Goal: Task Accomplishment & Management: Manage account settings

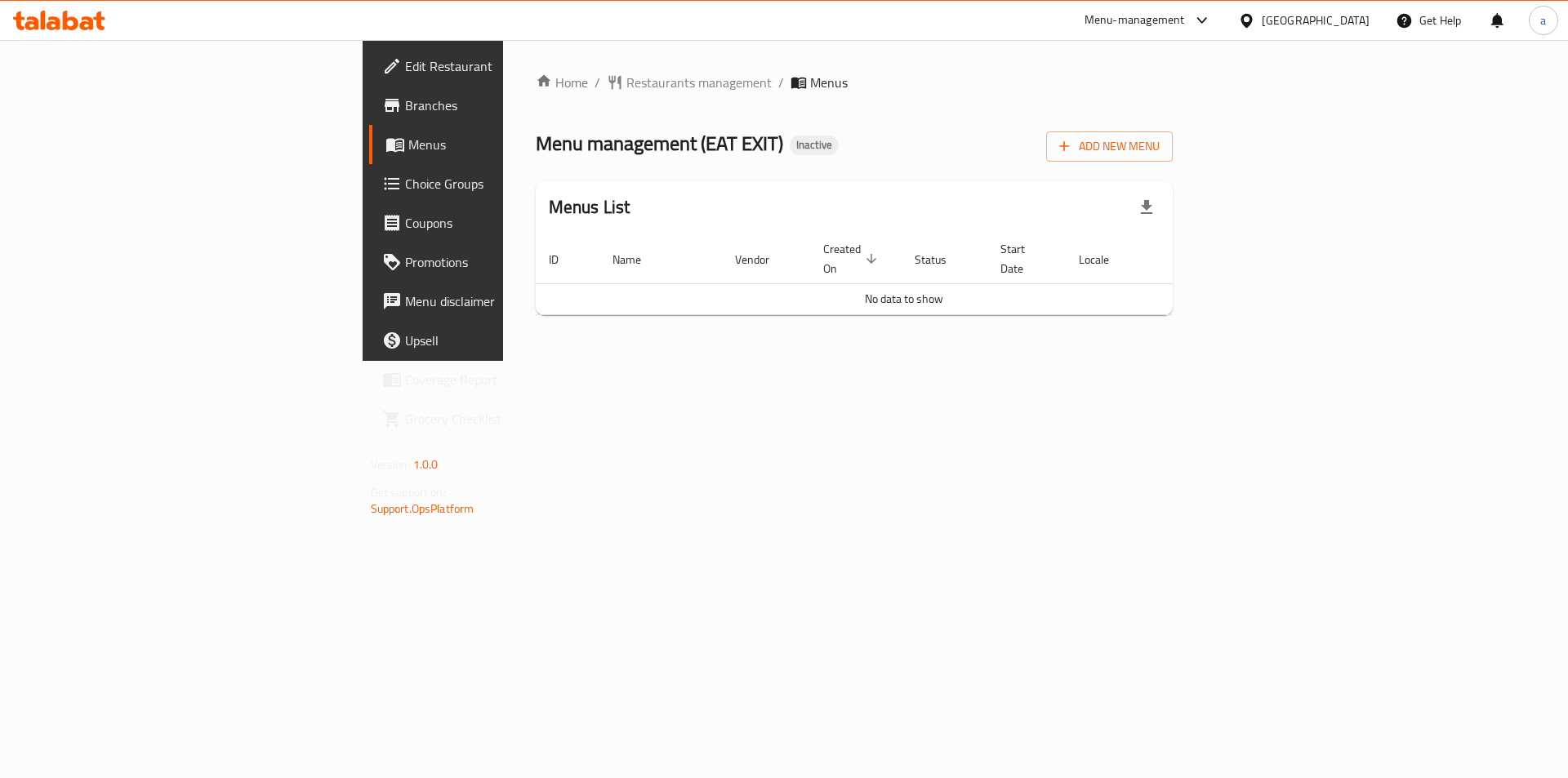
click at [1160, 142] on span "Add New Menu" at bounding box center [1109, 146] width 101 height 20
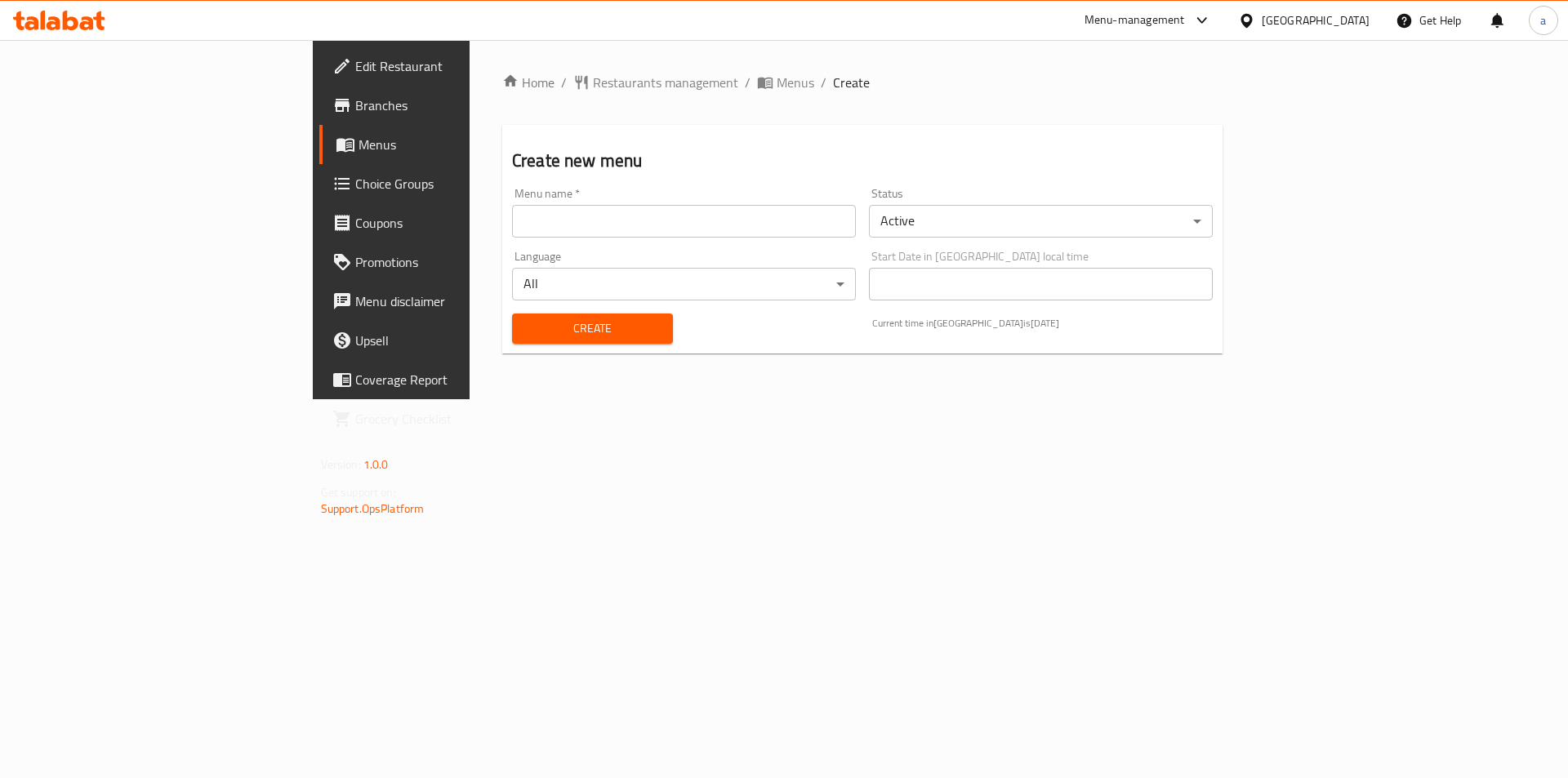
click at [512, 223] on input "text" at bounding box center [684, 221] width 343 height 33
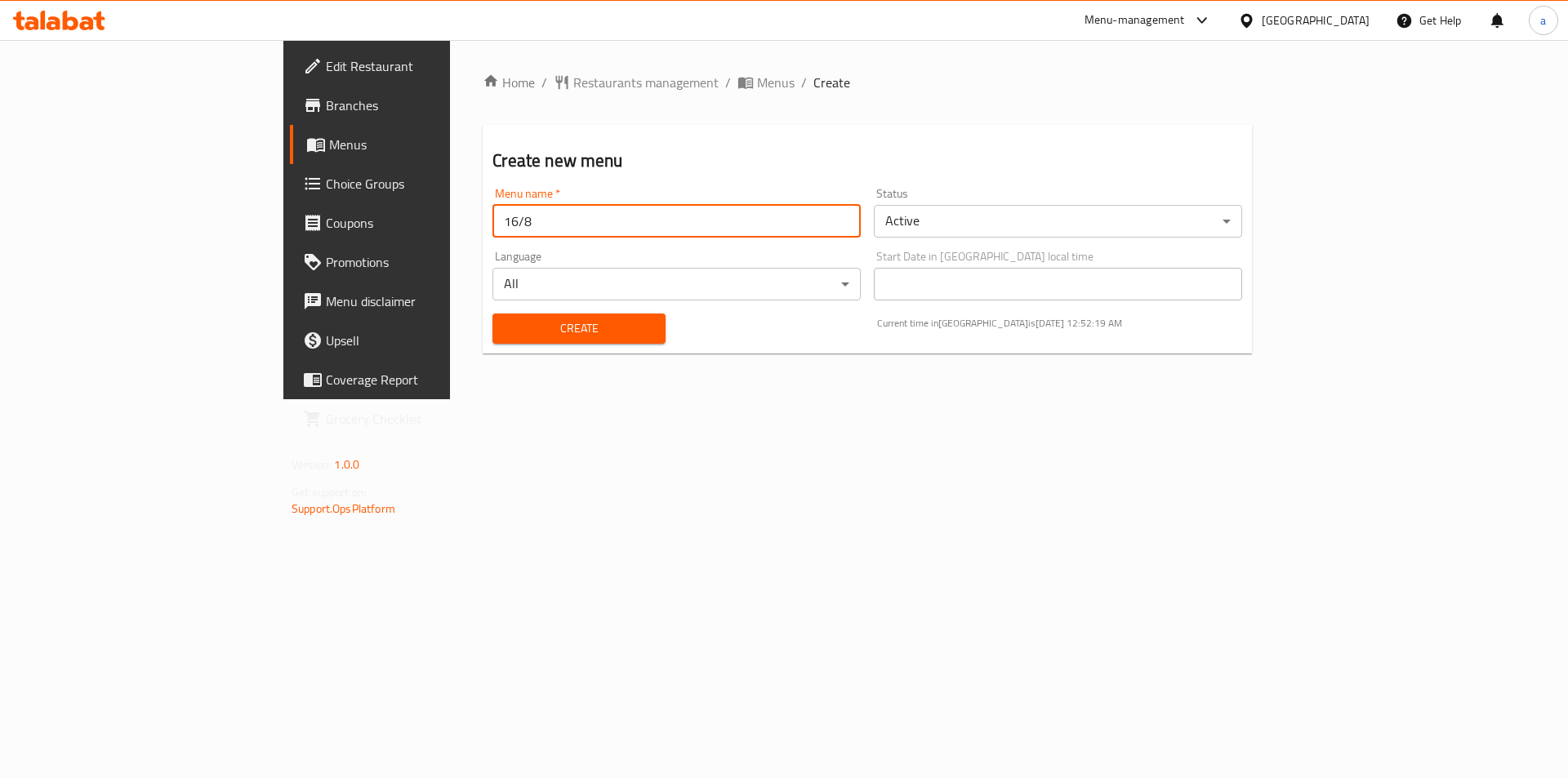
type input "16/8"
click at [505, 334] on span "Create" at bounding box center [578, 328] width 146 height 20
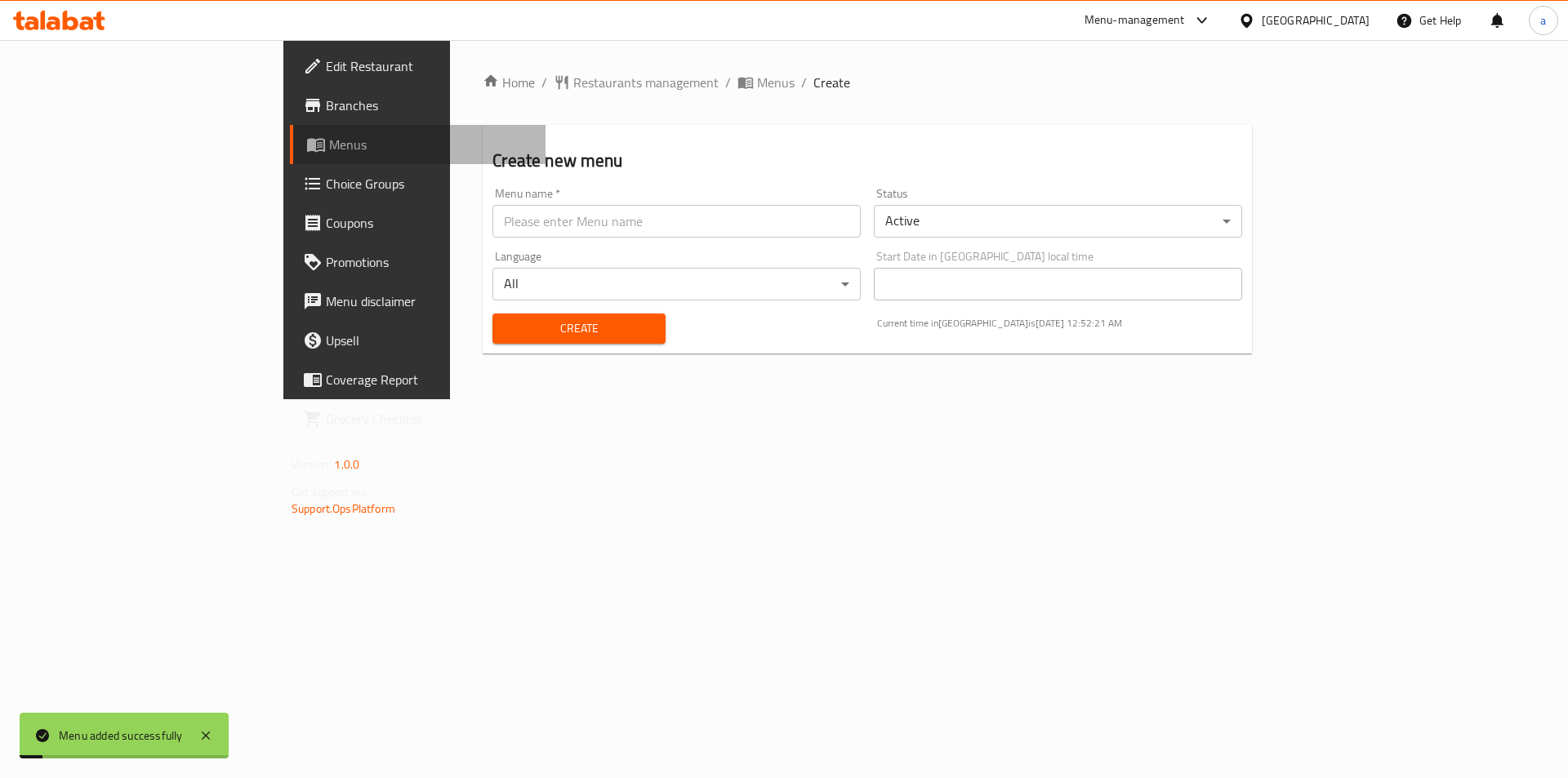
click at [329, 147] on span "Menus" at bounding box center [431, 145] width 204 height 19
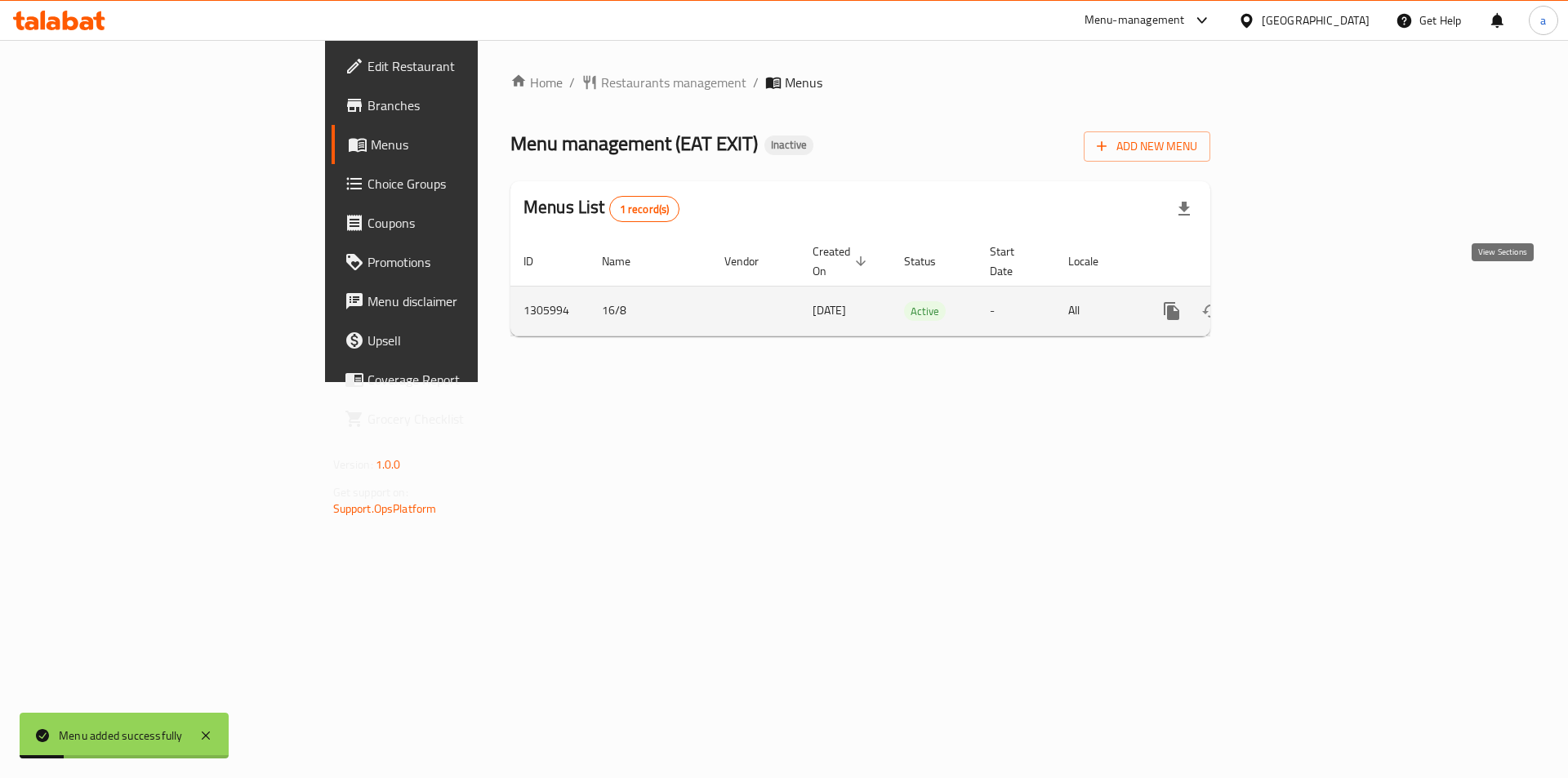
click at [1299, 302] on icon "enhanced table" at bounding box center [1289, 311] width 19 height 19
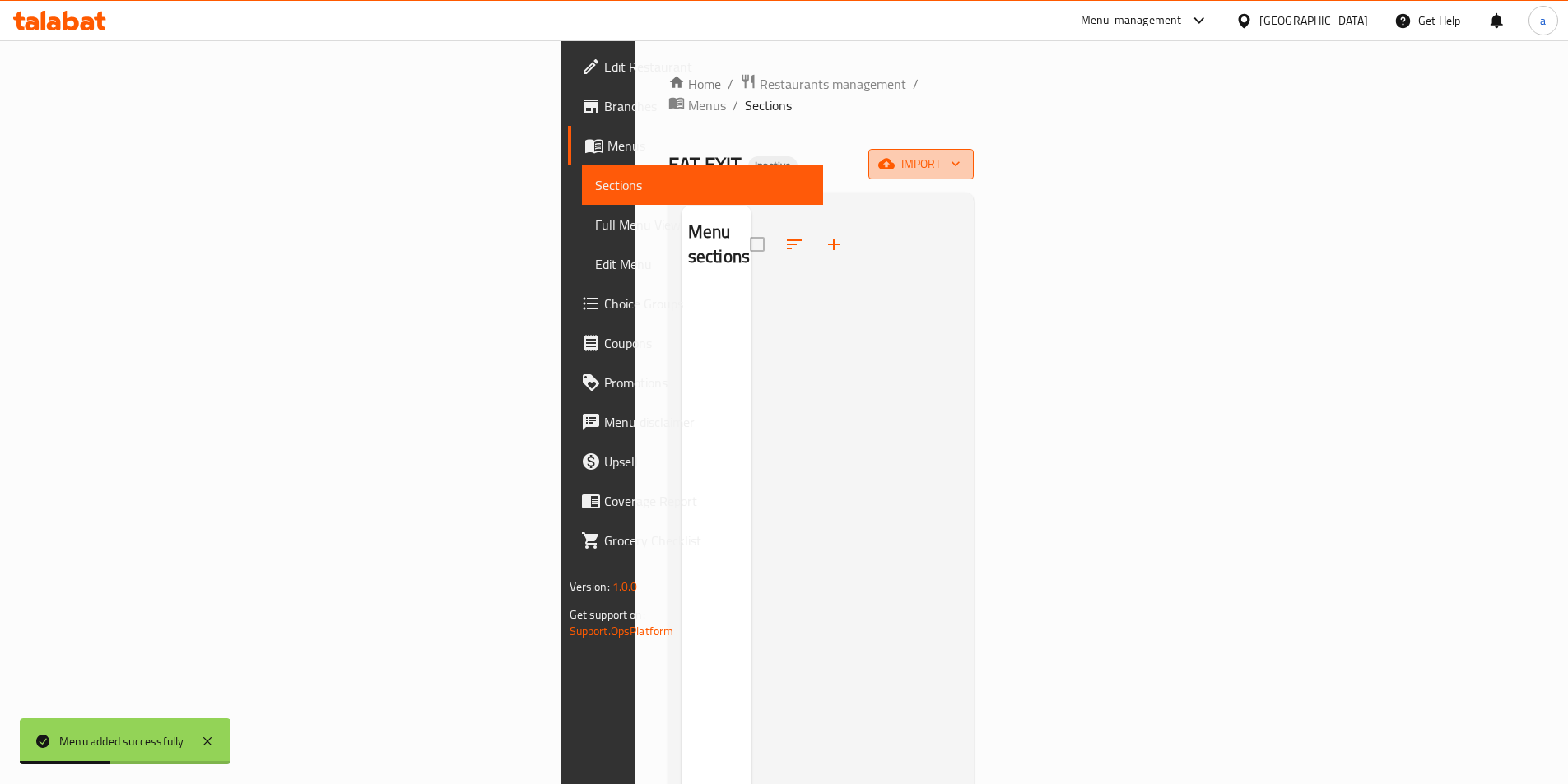
click at [961, 153] on span "import" at bounding box center [921, 163] width 79 height 21
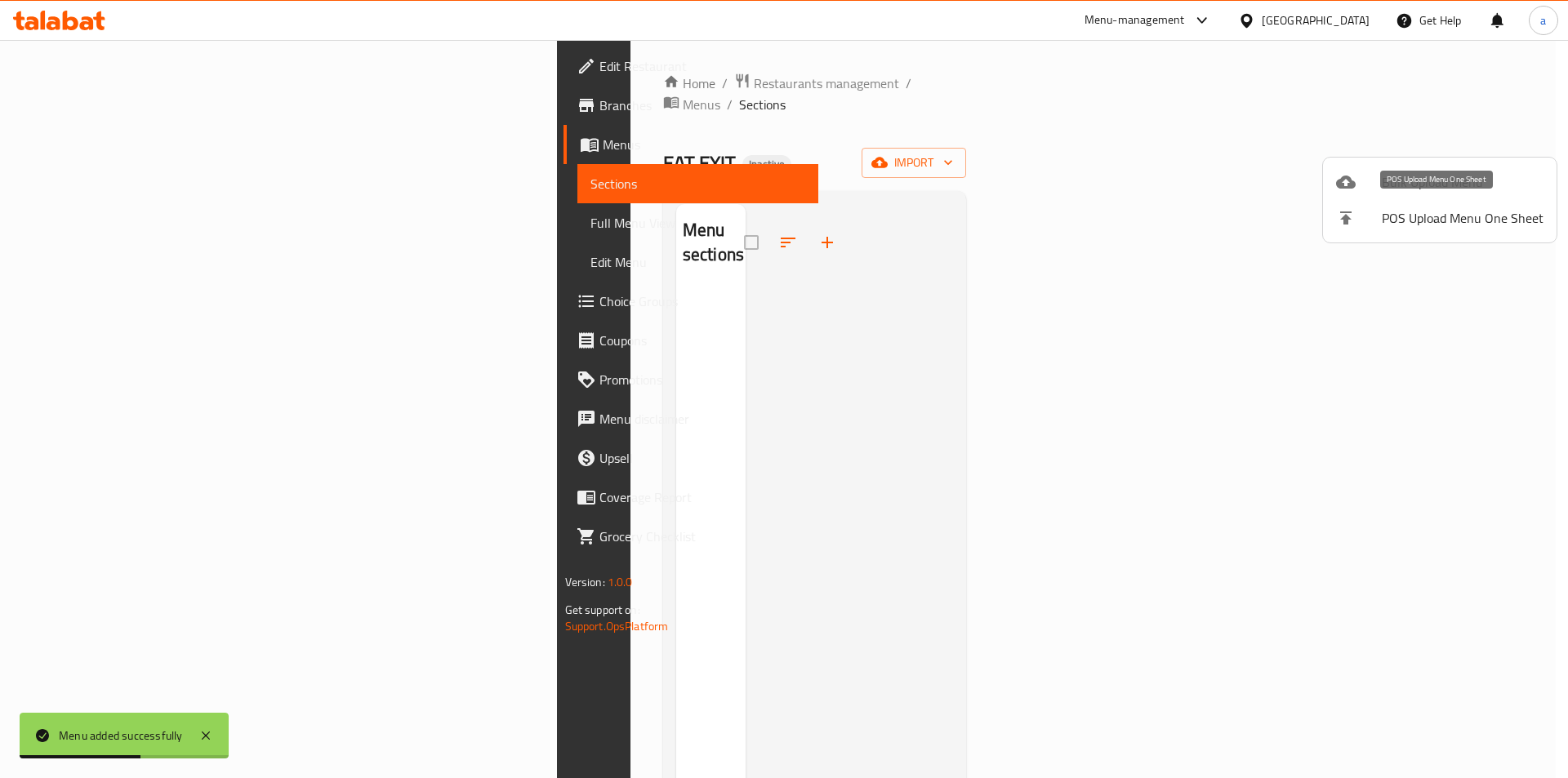
click at [1357, 197] on li "Bulk Upload Menu" at bounding box center [1439, 181] width 234 height 36
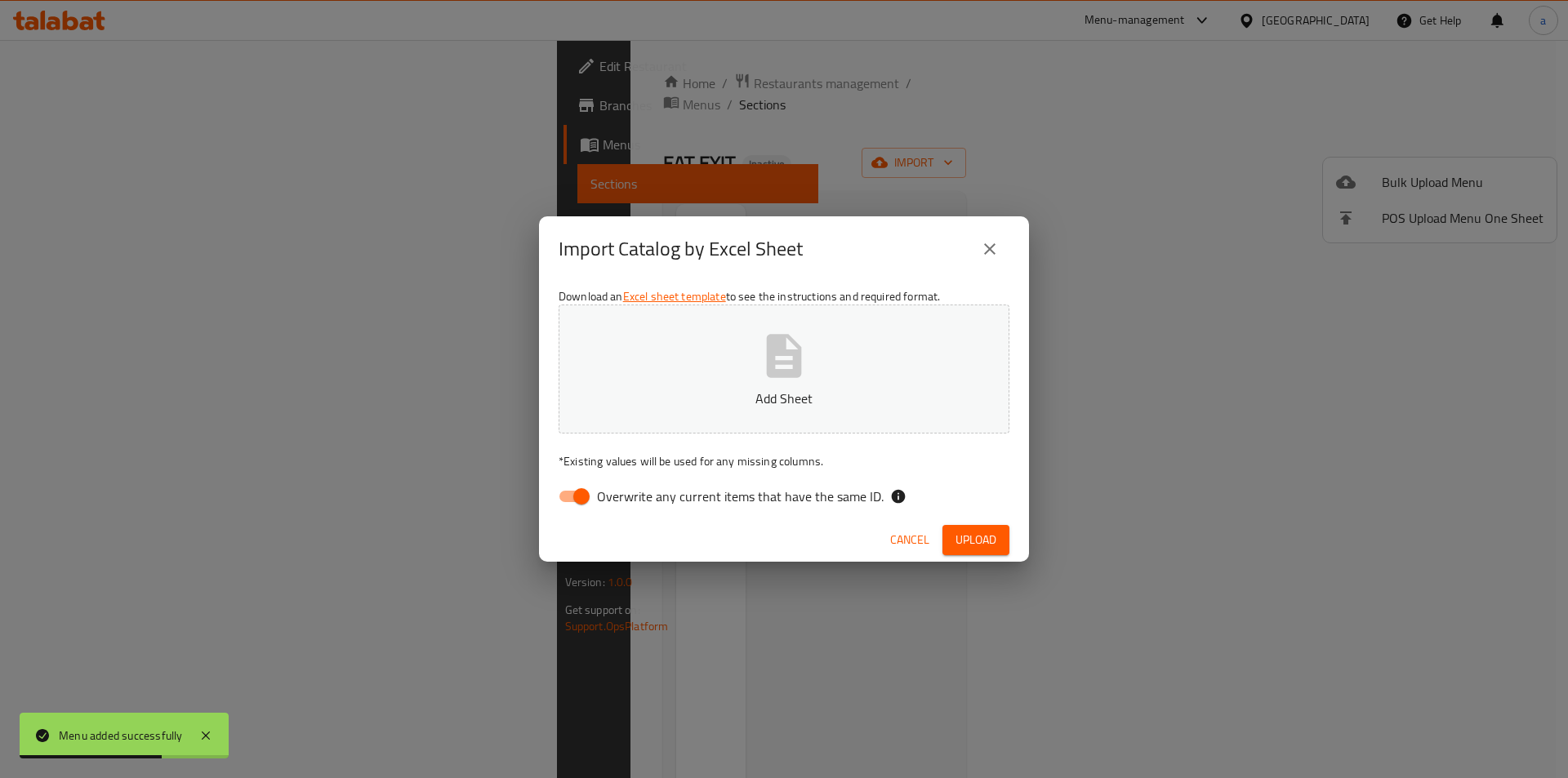
click at [581, 486] on input "Overwrite any current items that have the same ID." at bounding box center [581, 497] width 93 height 31
checkbox input "false"
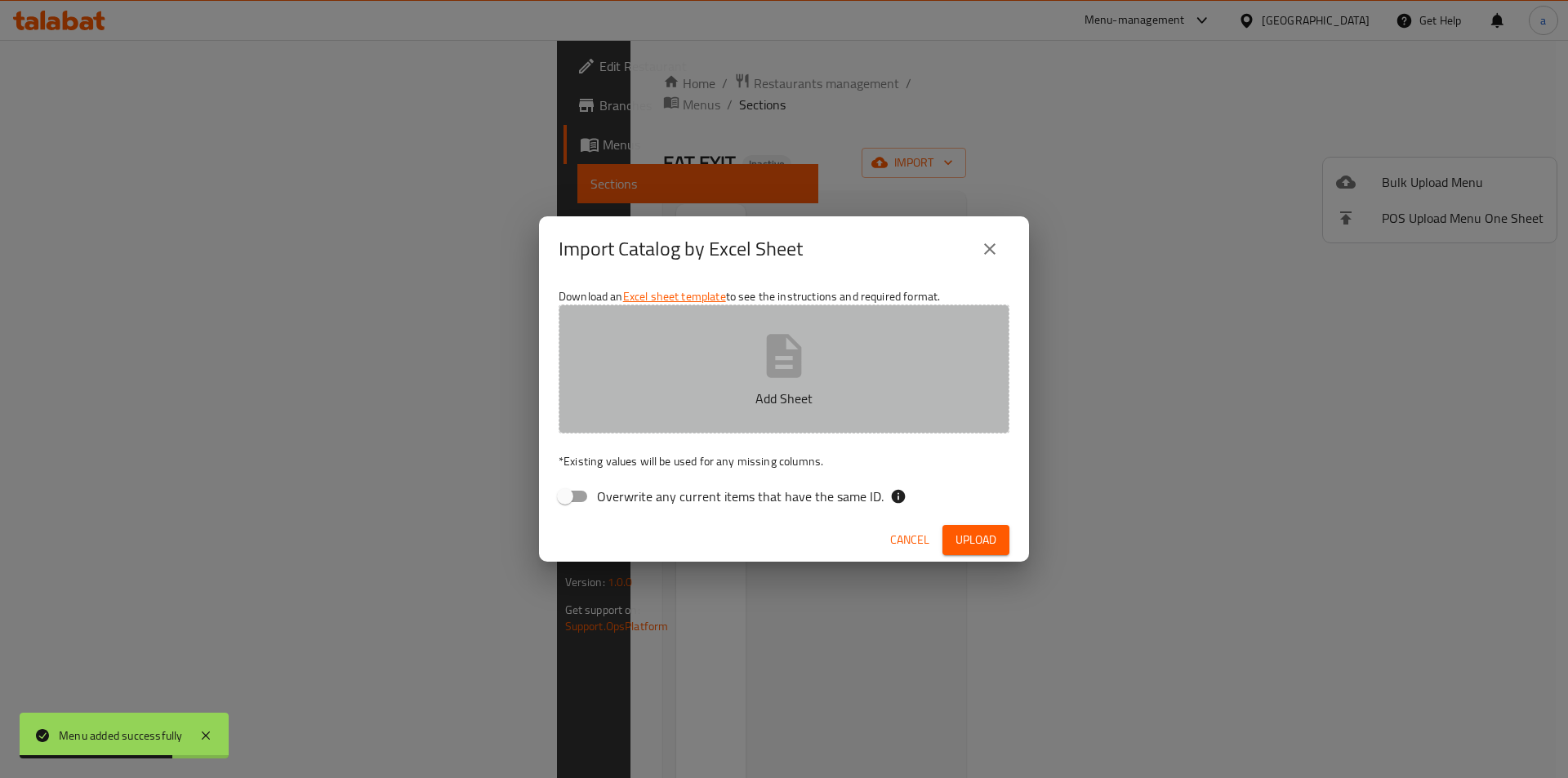
click at [654, 416] on button "Add Sheet" at bounding box center [784, 369] width 451 height 129
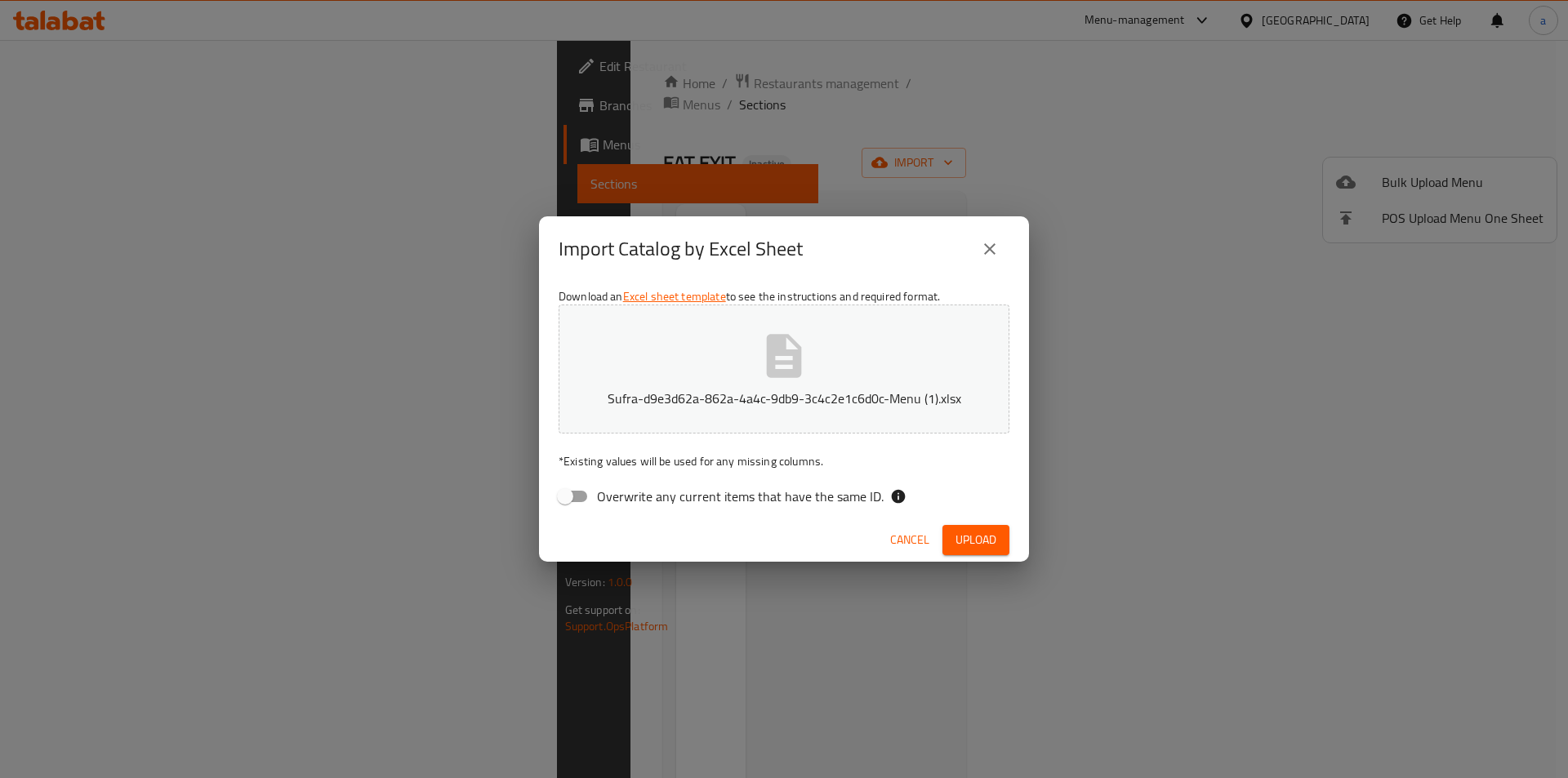
click at [993, 541] on span "Upload" at bounding box center [976, 539] width 41 height 20
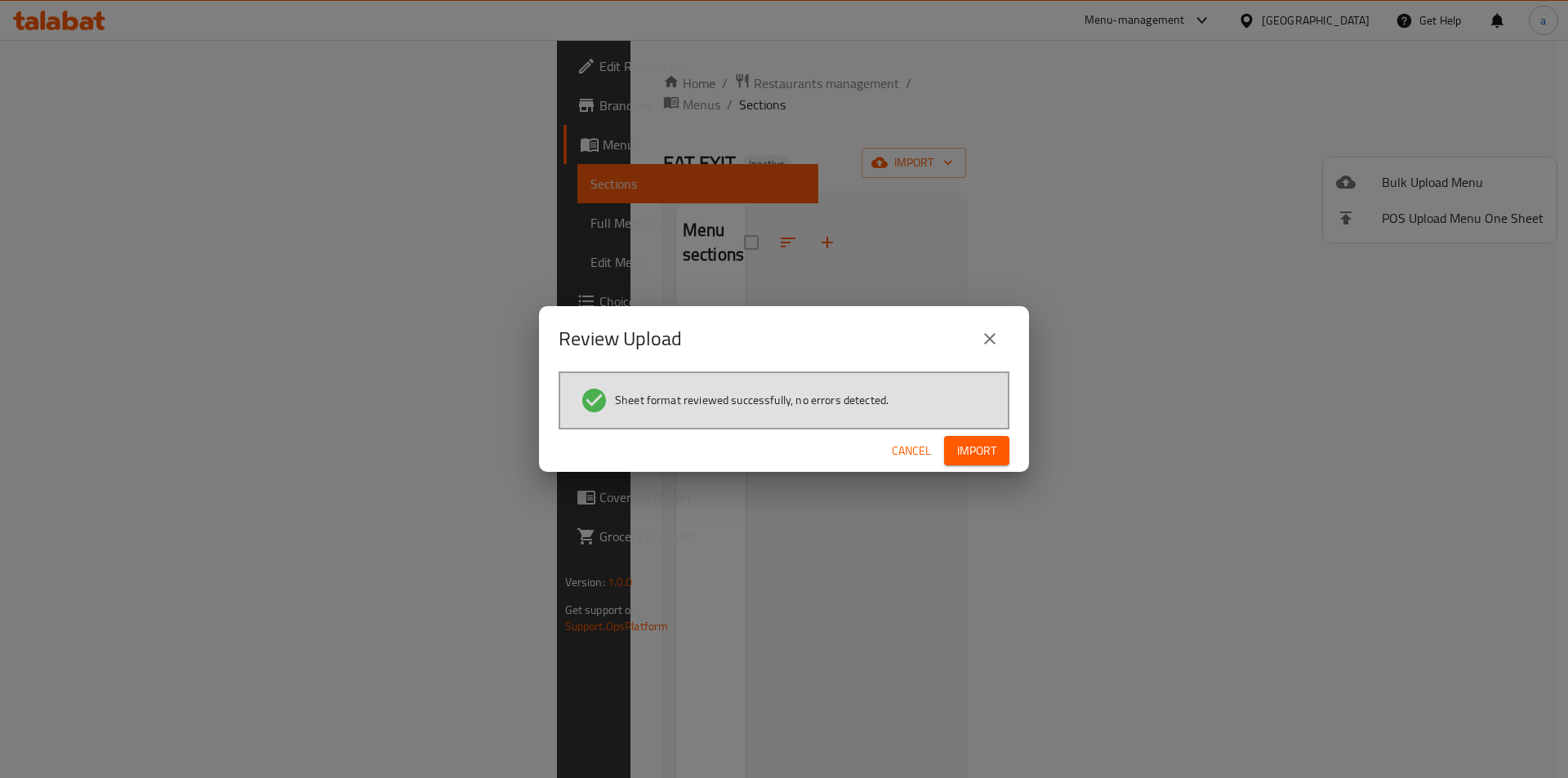
click at [979, 473] on div "Review Upload Sheet format reviewed successfully, no errors detected. Cancel Im…" at bounding box center [784, 389] width 1568 height 778
click at [976, 470] on div "Cancel Import" at bounding box center [784, 451] width 490 height 44
click at [976, 458] on span "Import" at bounding box center [976, 451] width 39 height 20
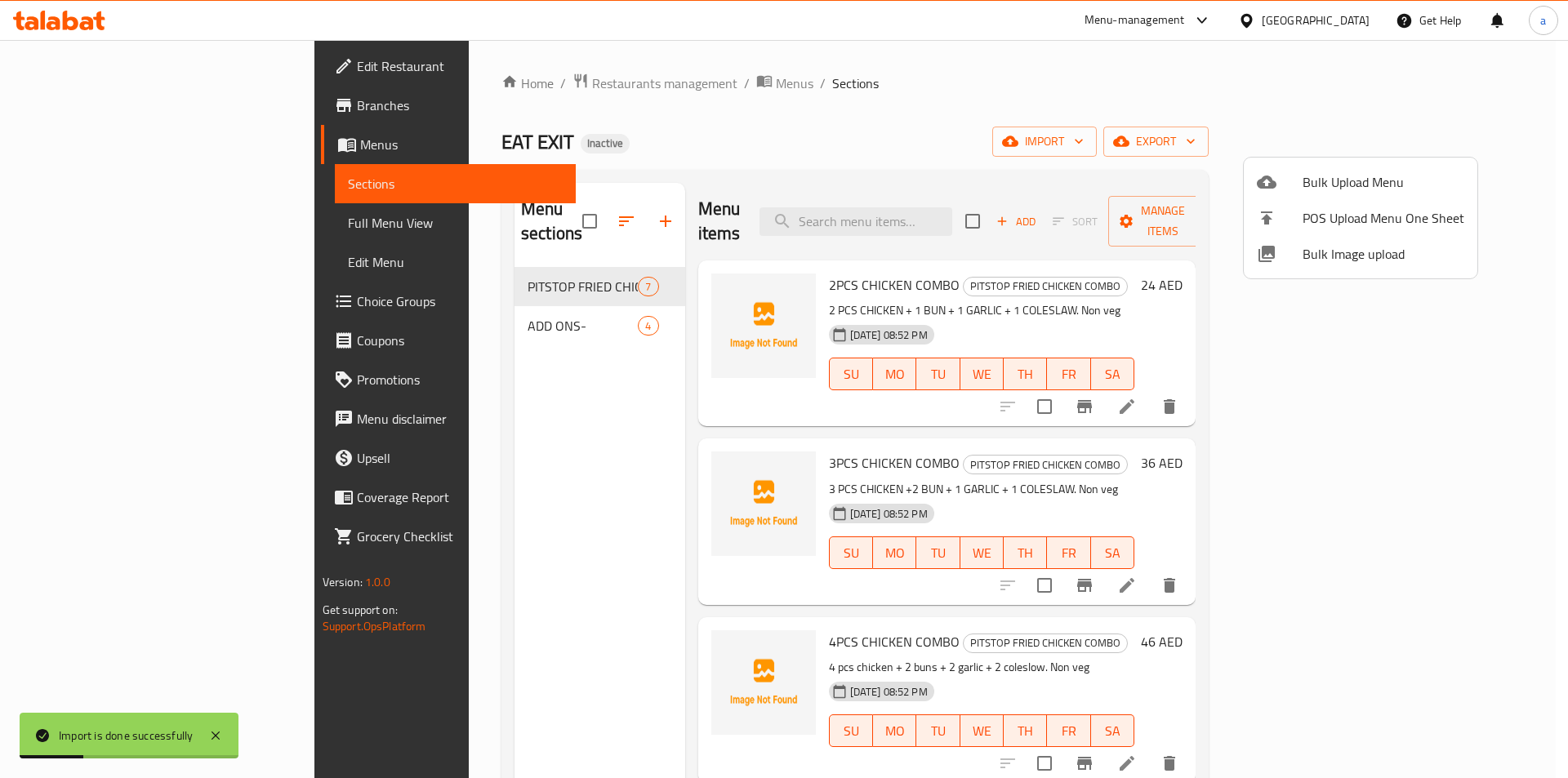
click at [428, 401] on div at bounding box center [784, 389] width 1568 height 778
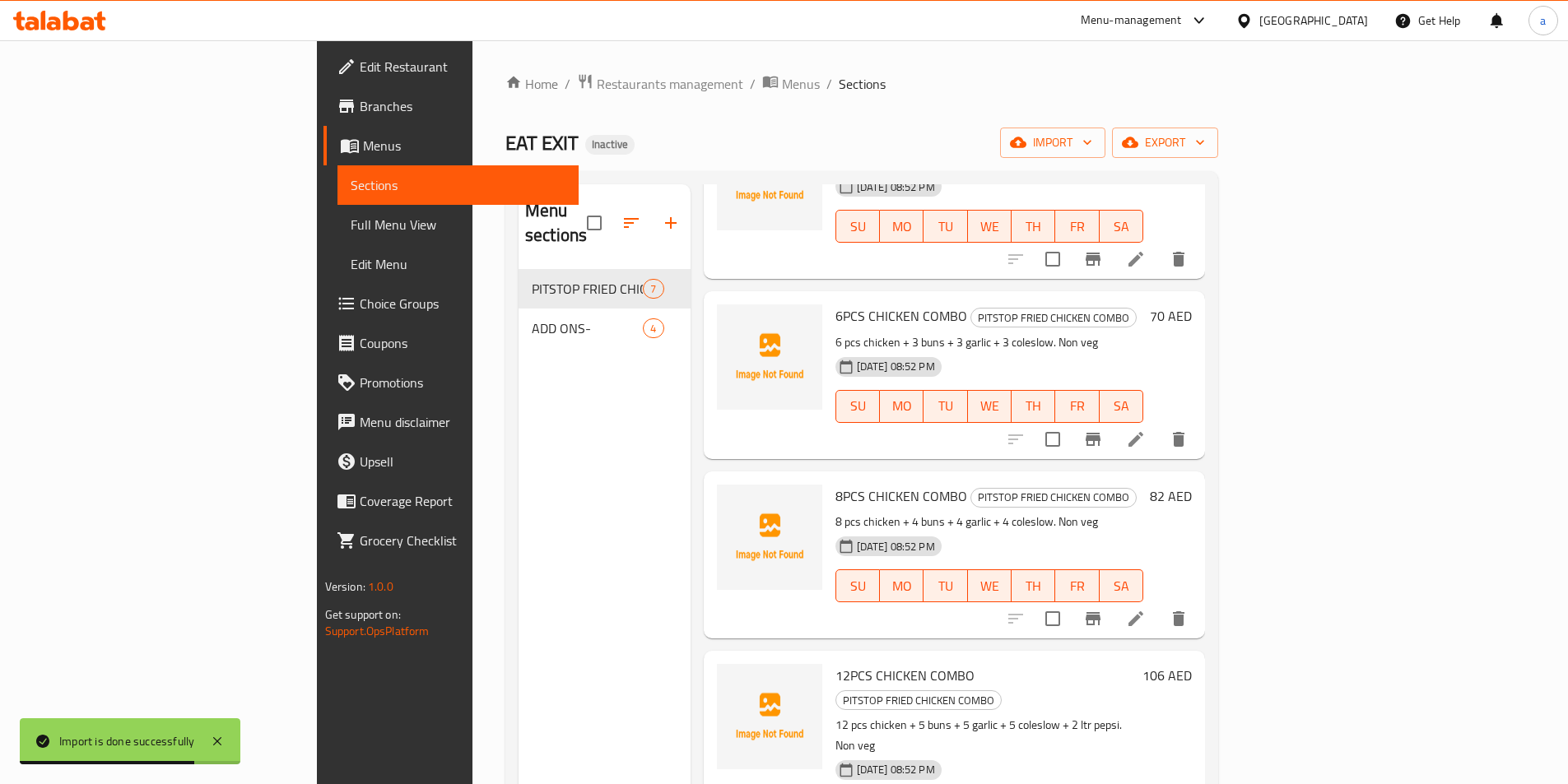
scroll to position [515, 0]
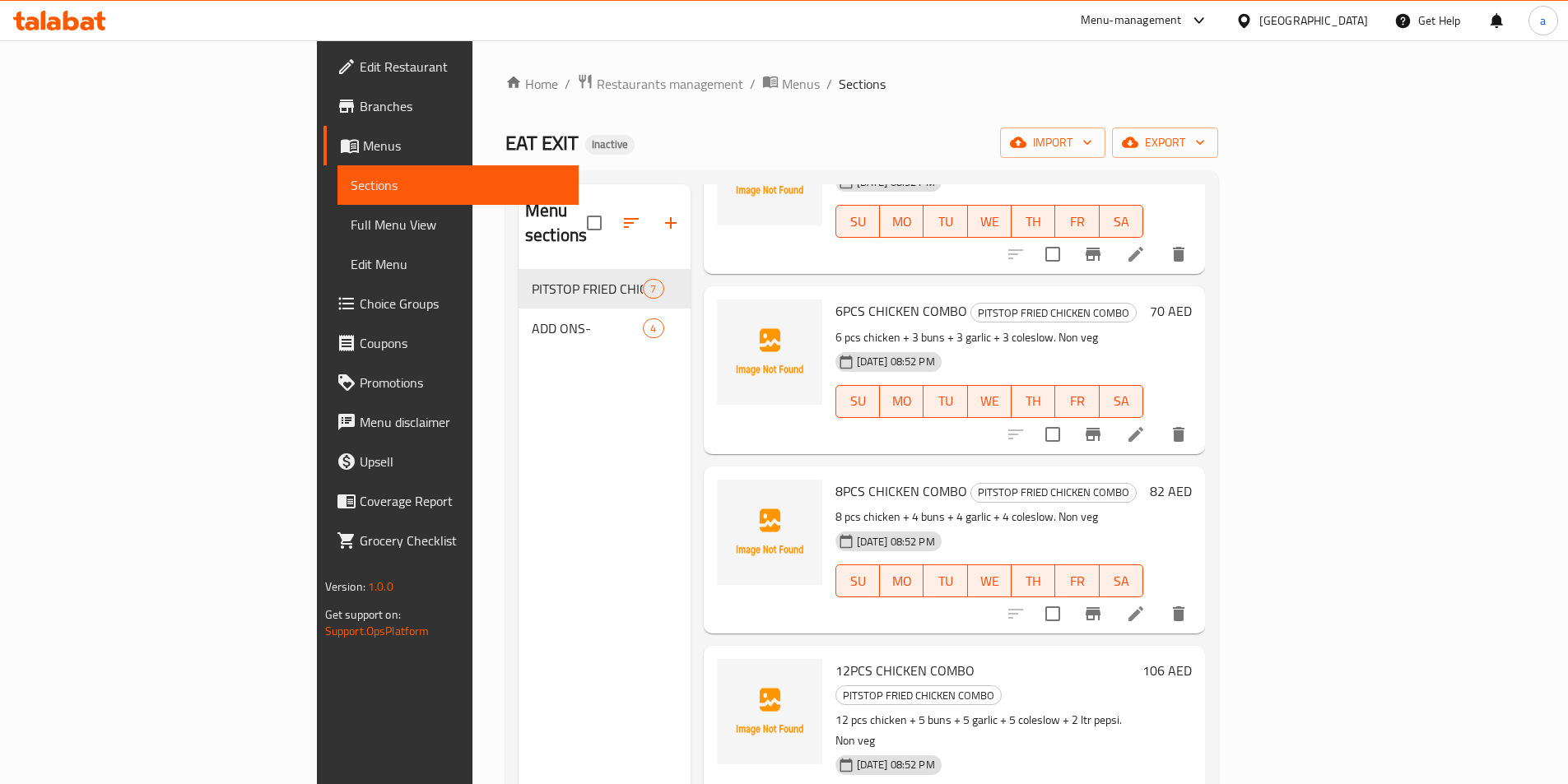
click at [351, 235] on span "Full Menu View" at bounding box center [458, 225] width 215 height 20
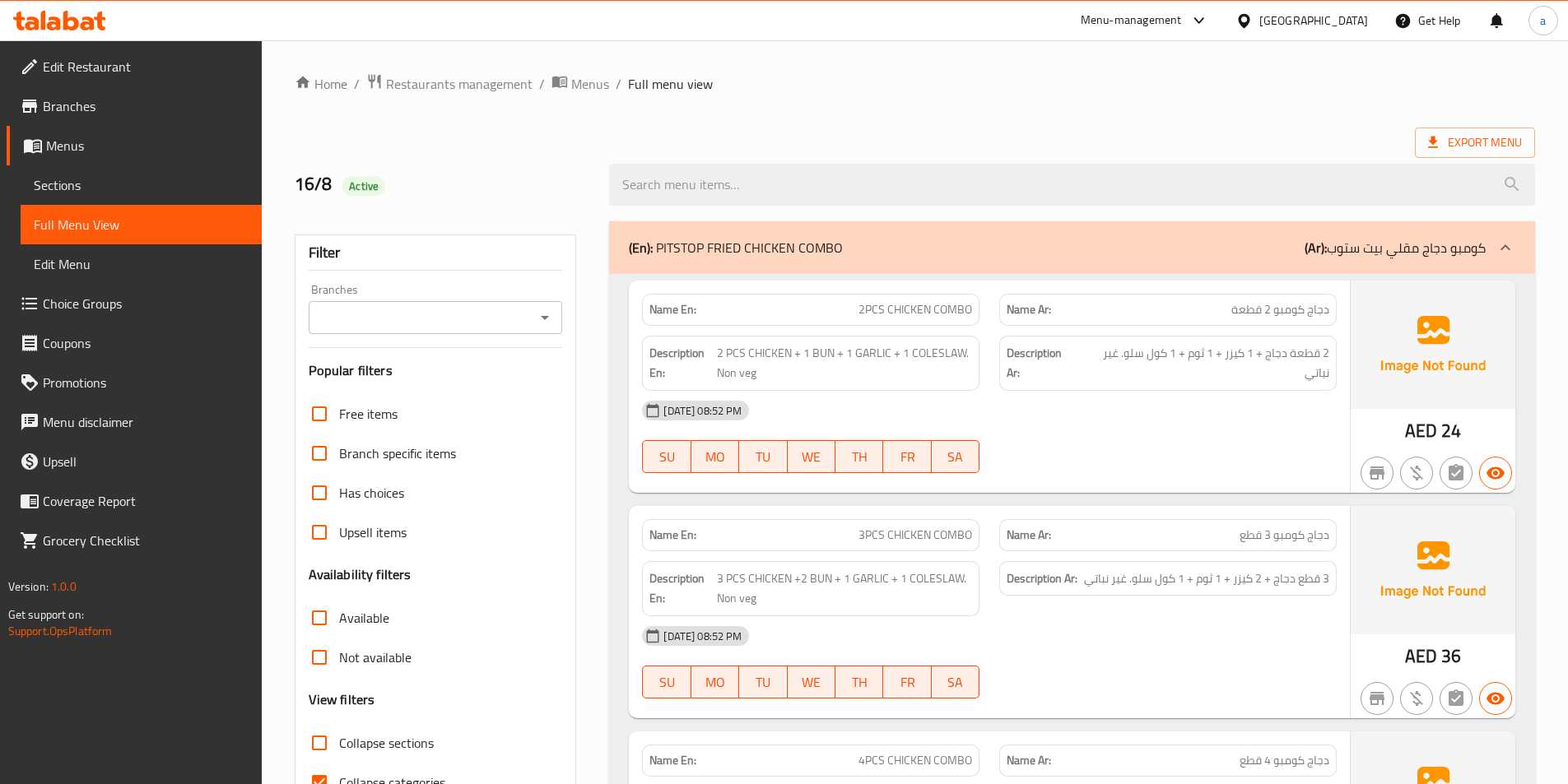
scroll to position [164, 0]
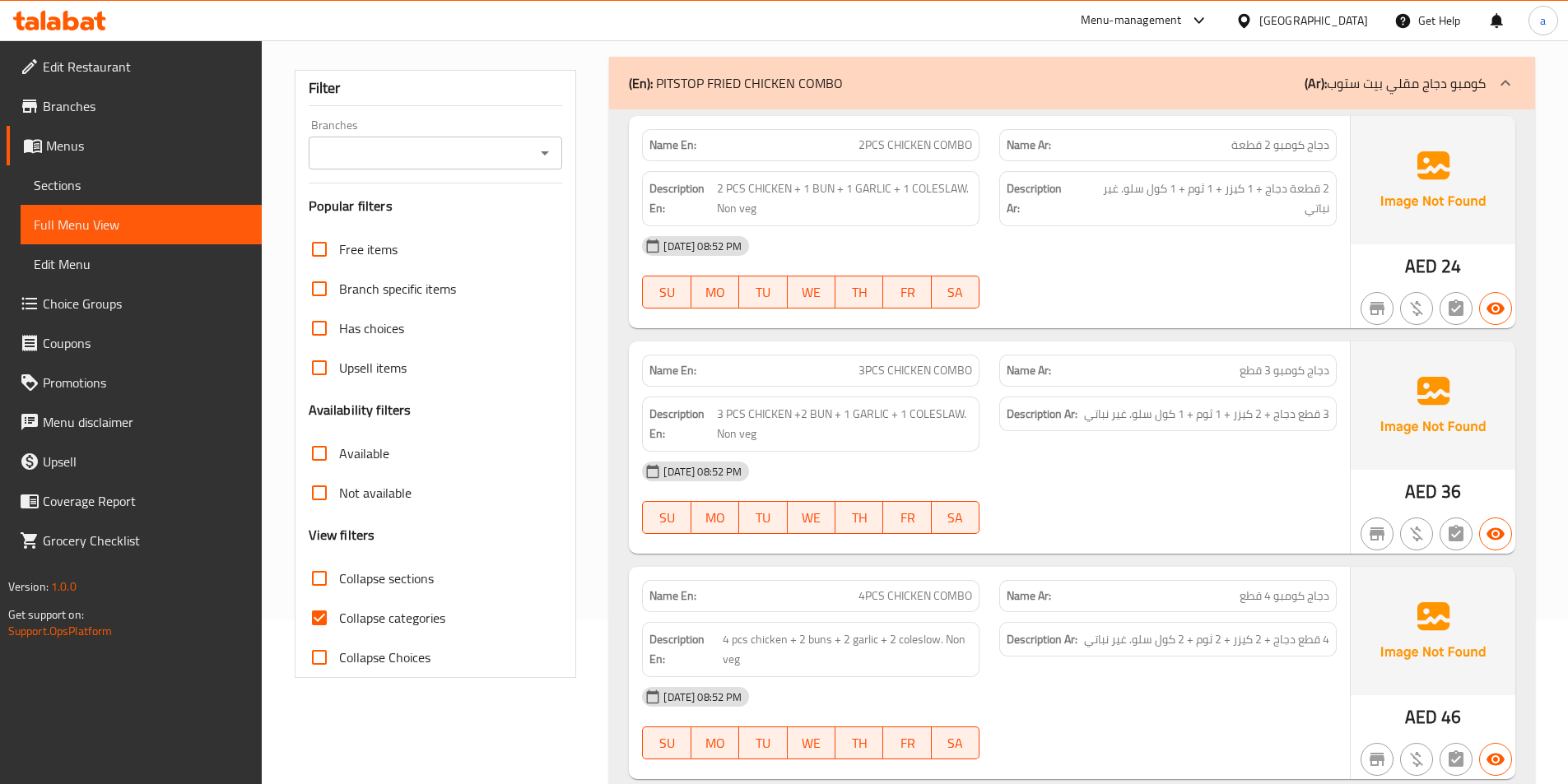
click at [341, 621] on span "Collapse categories" at bounding box center [392, 618] width 107 height 20
click at [339, 621] on input "Collapse categories" at bounding box center [319, 618] width 39 height 39
checkbox input "false"
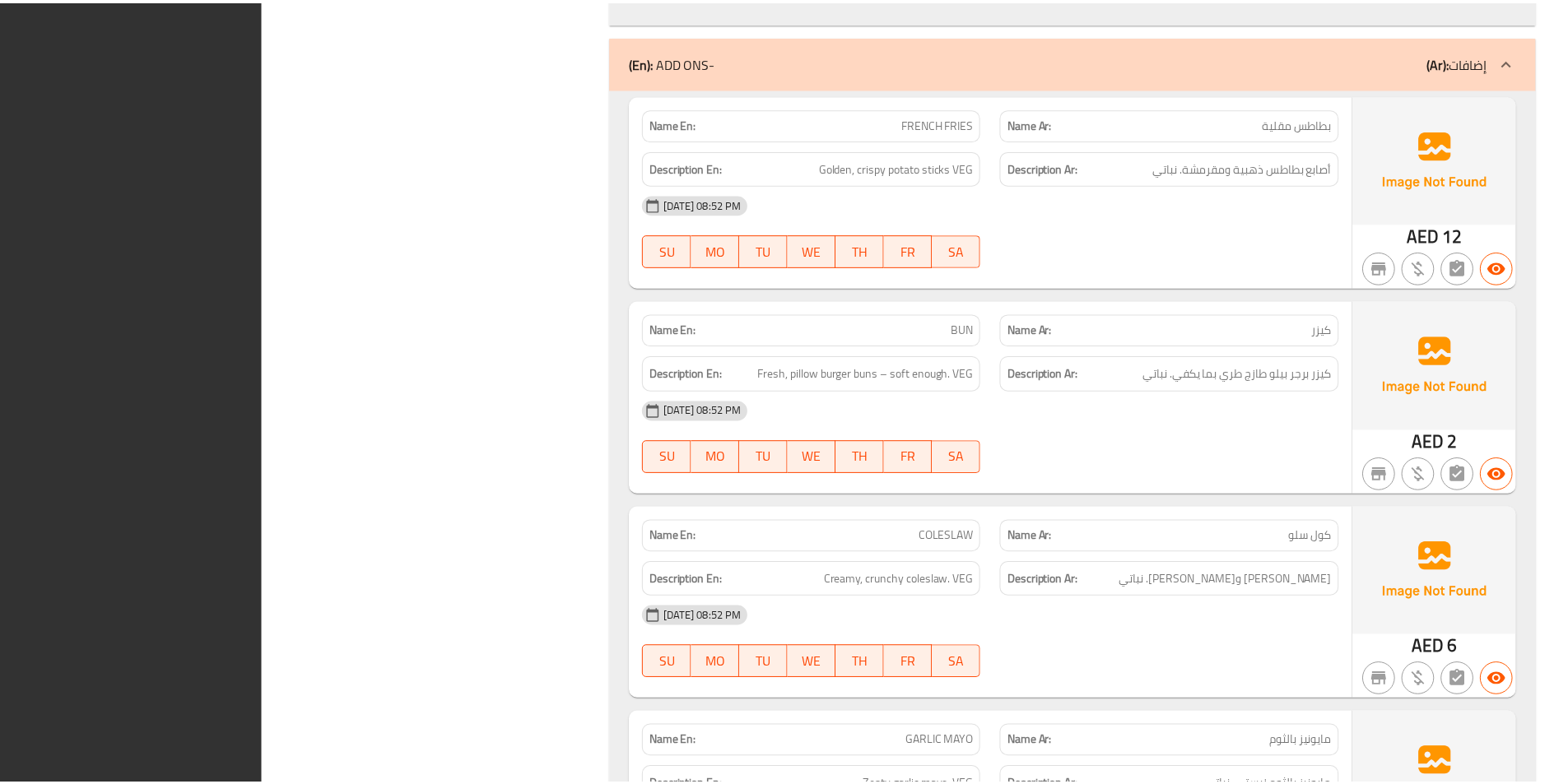
scroll to position [2044, 0]
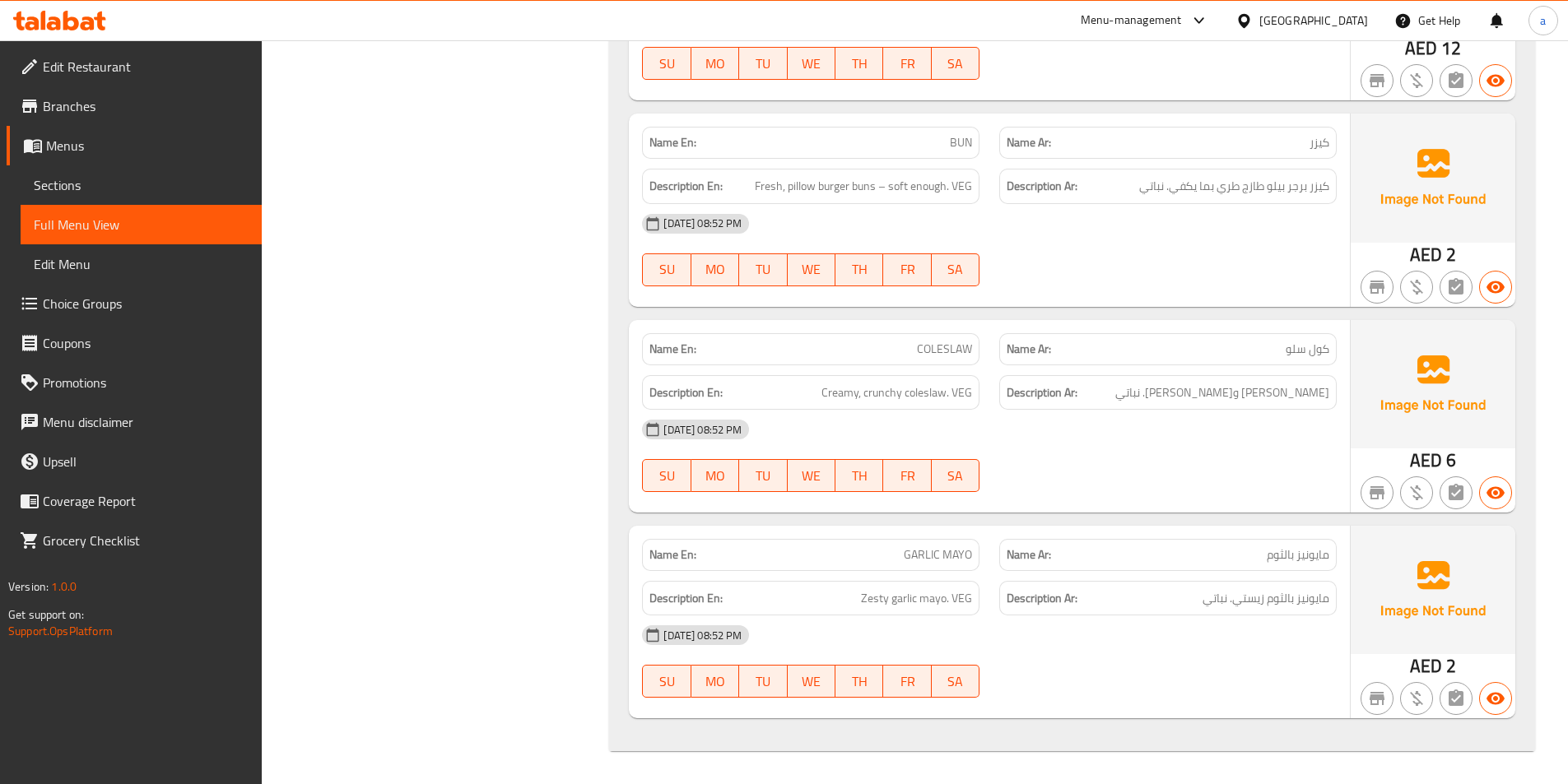
click at [34, 138] on icon at bounding box center [33, 146] width 20 height 20
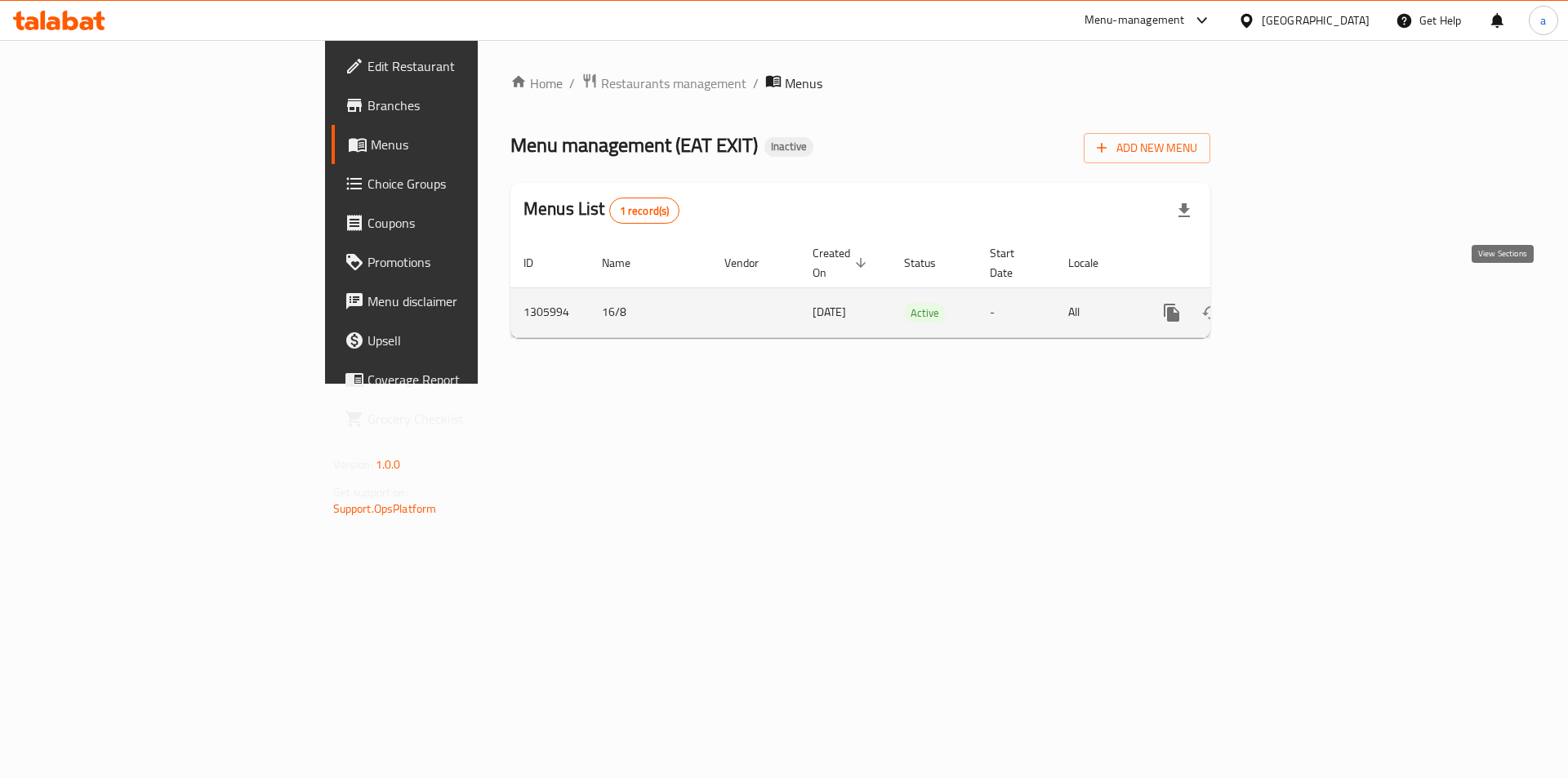
click at [1299, 303] on icon "enhanced table" at bounding box center [1289, 312] width 19 height 19
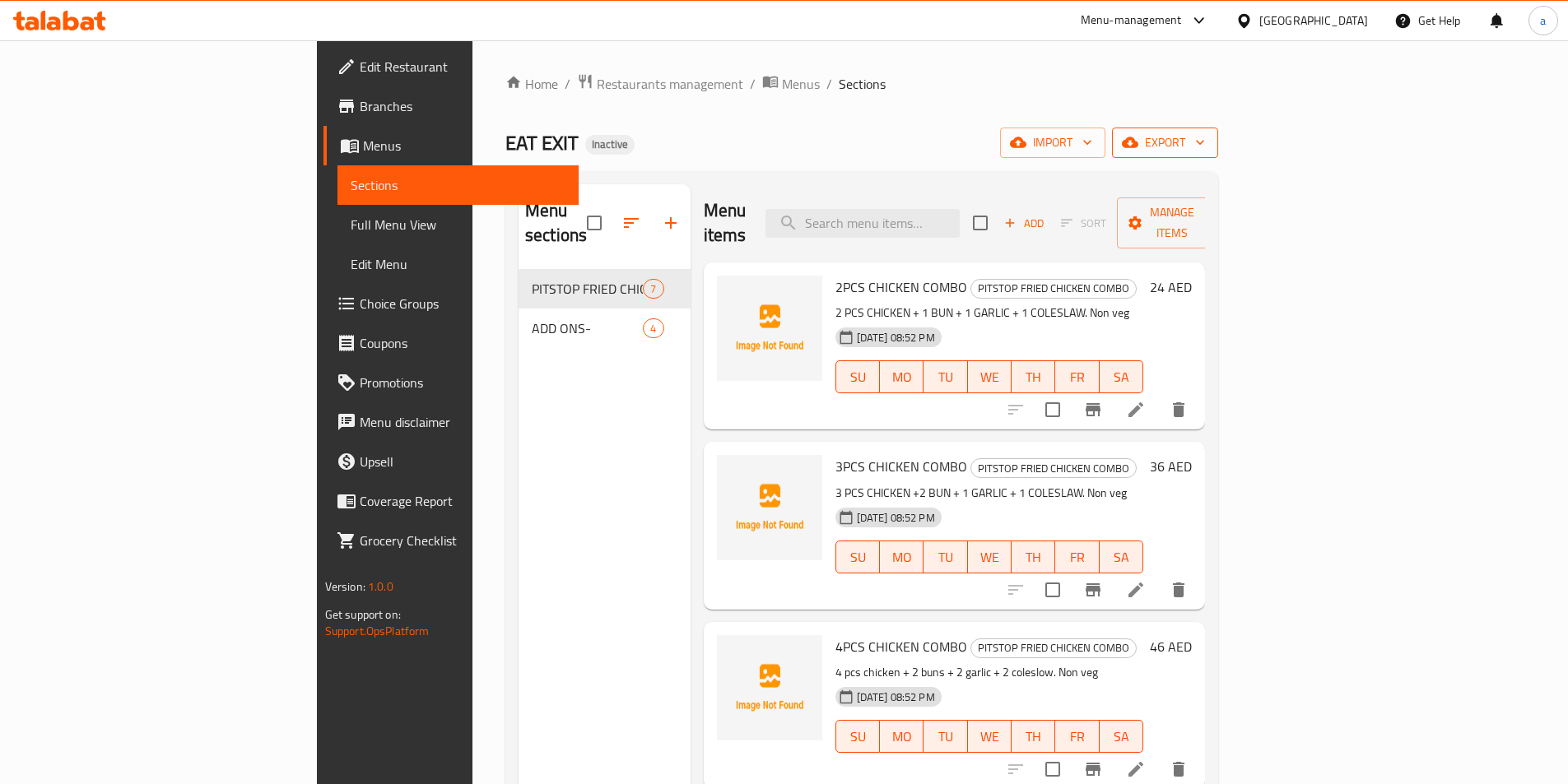
click at [1205, 140] on span "export" at bounding box center [1165, 143] width 80 height 21
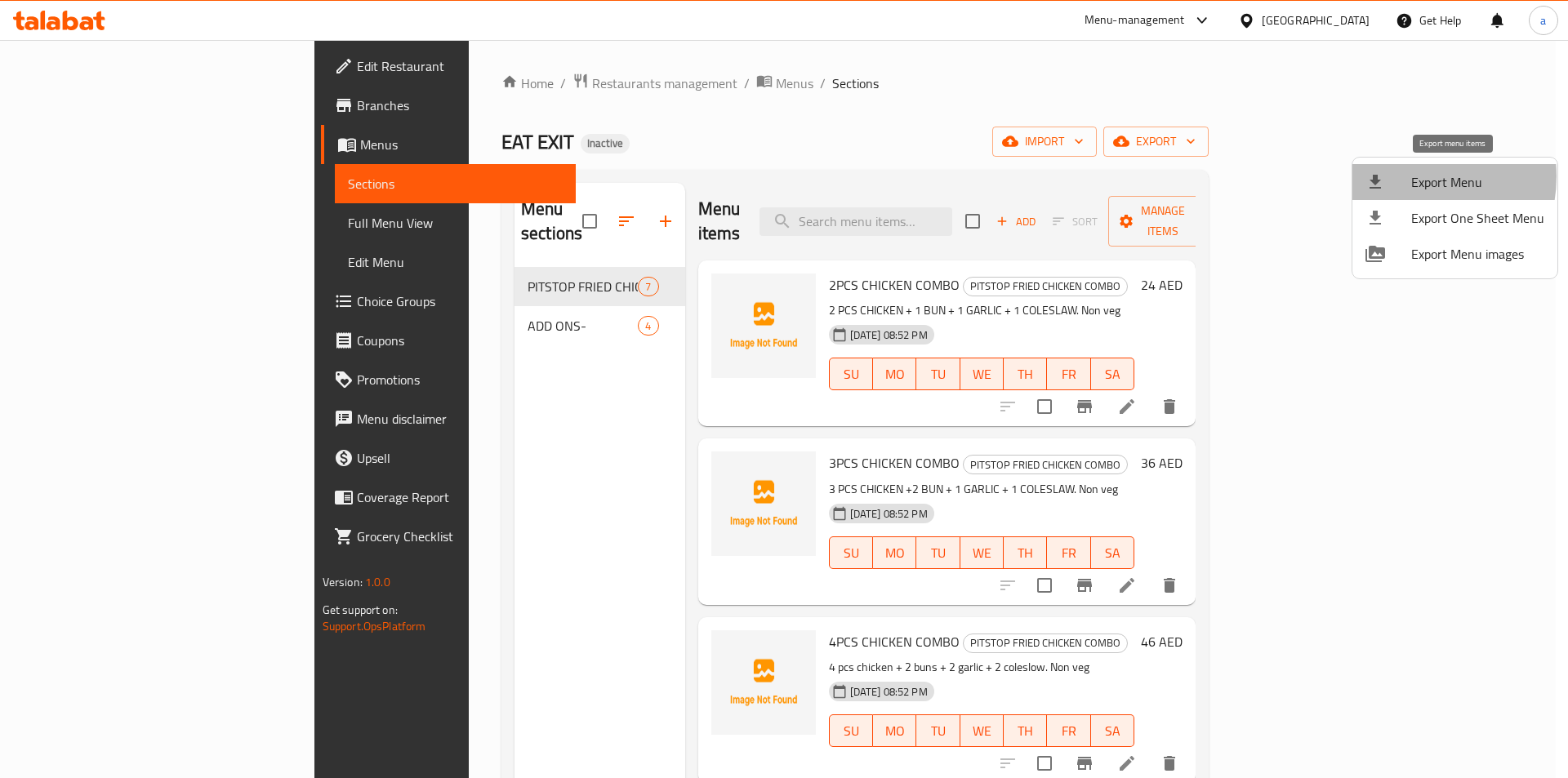
click at [1404, 177] on div at bounding box center [1388, 182] width 46 height 19
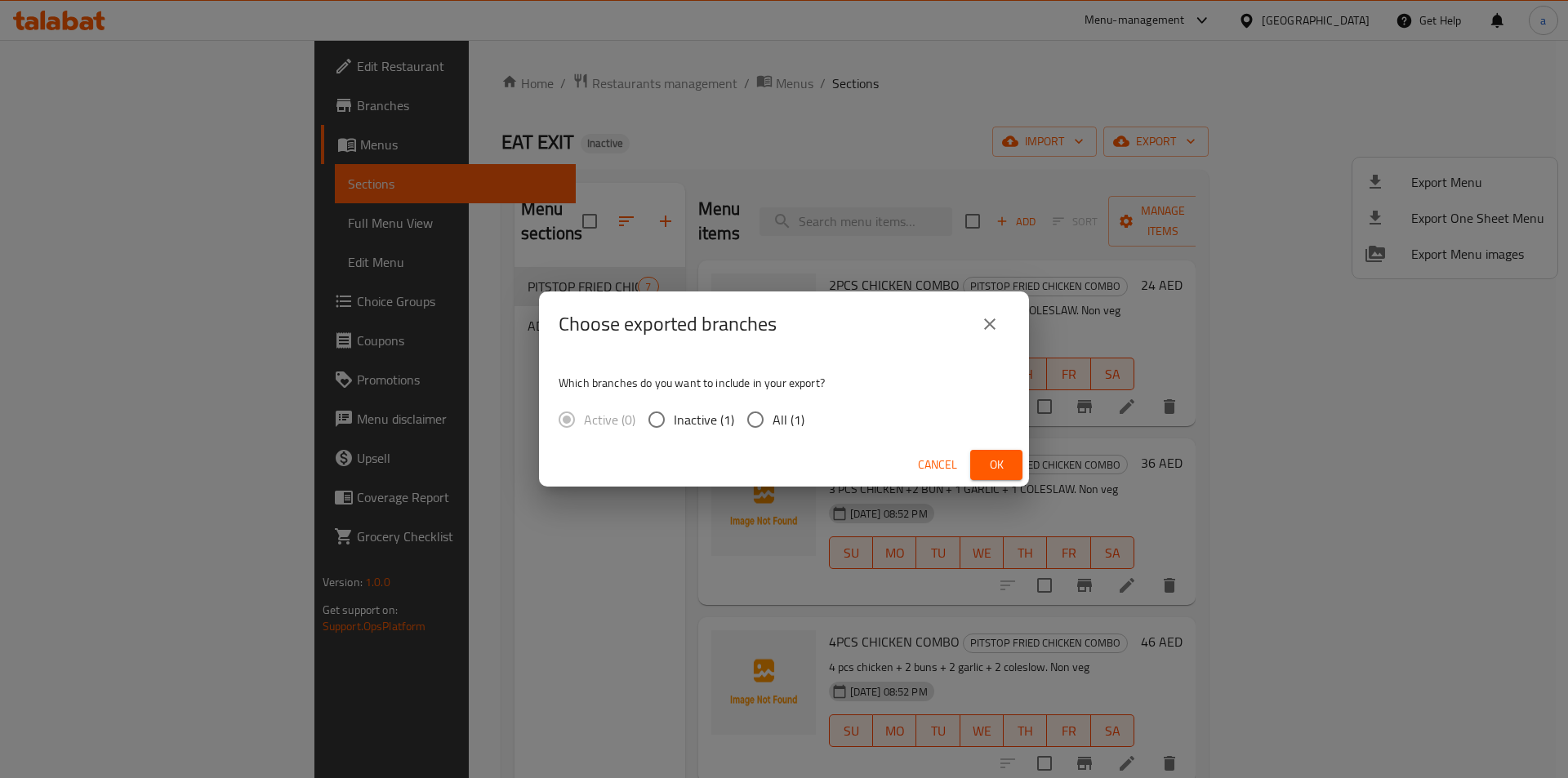
click at [765, 416] on input "All (1)" at bounding box center [754, 419] width 34 height 34
radio input "true"
click at [994, 460] on span "Ok" at bounding box center [996, 465] width 26 height 20
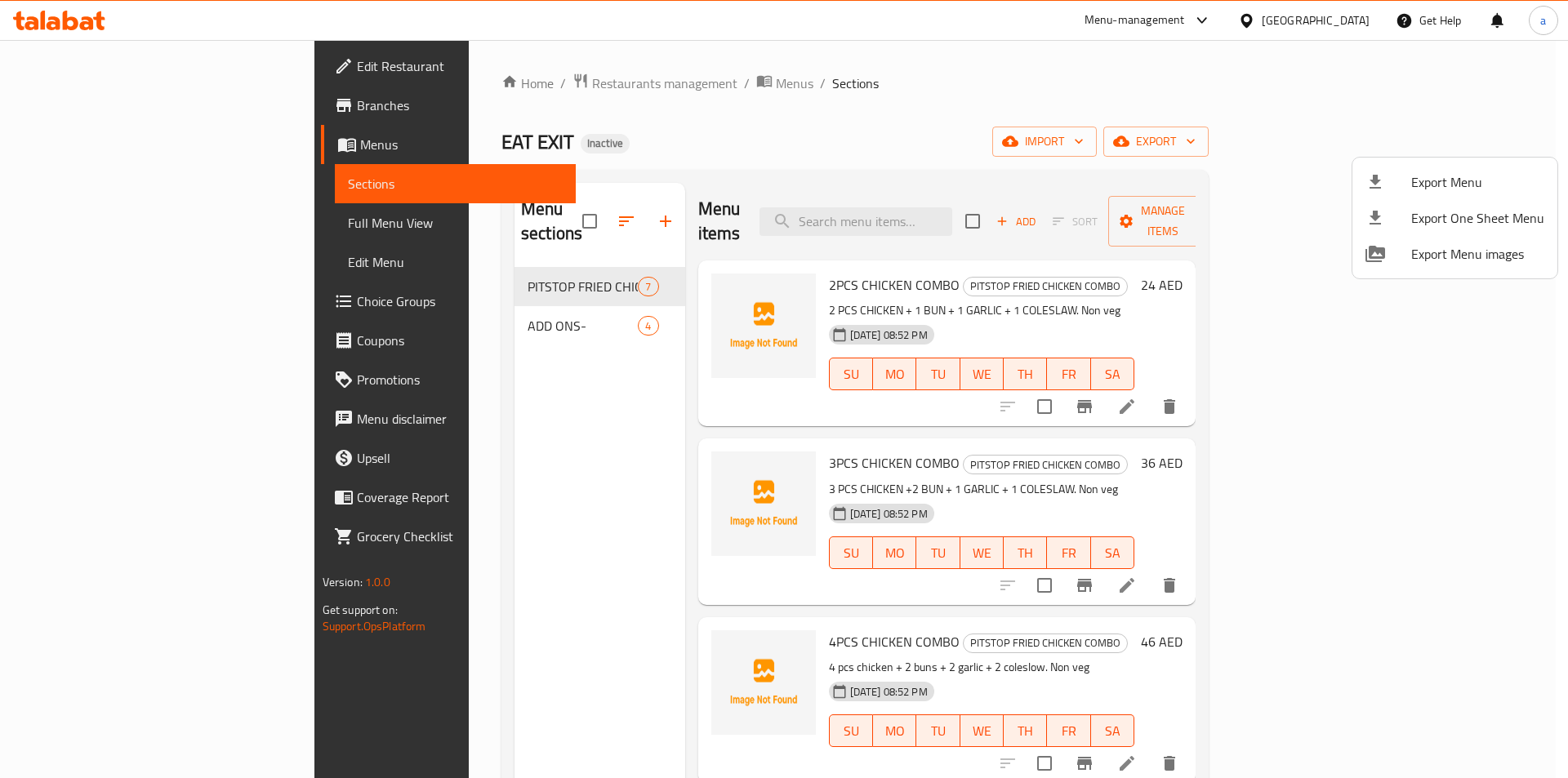
click at [394, 385] on div at bounding box center [784, 389] width 1568 height 778
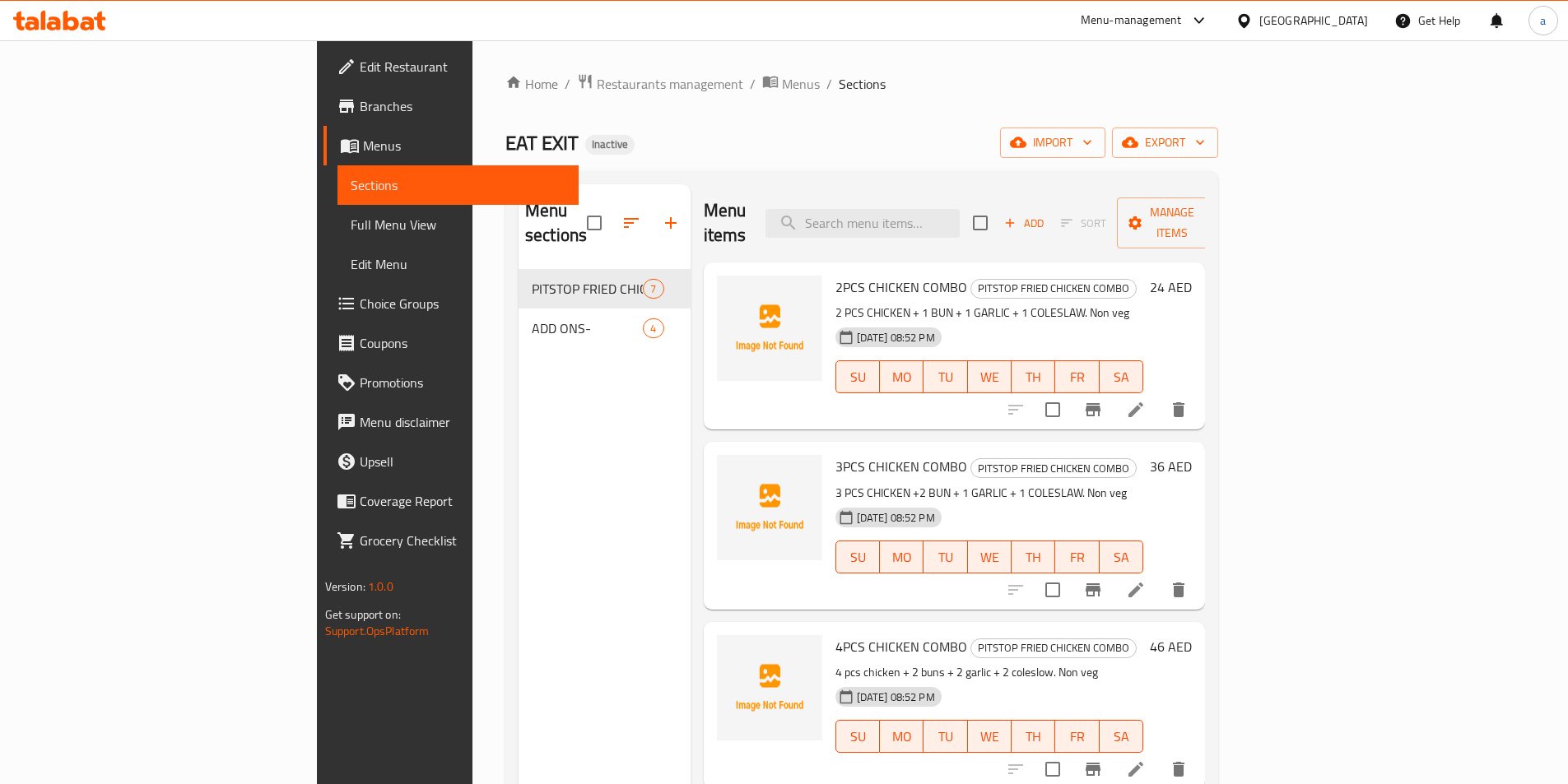
click at [360, 57] on span "Edit Restaurant" at bounding box center [462, 66] width 205 height 20
